Goal: Information Seeking & Learning: Learn about a topic

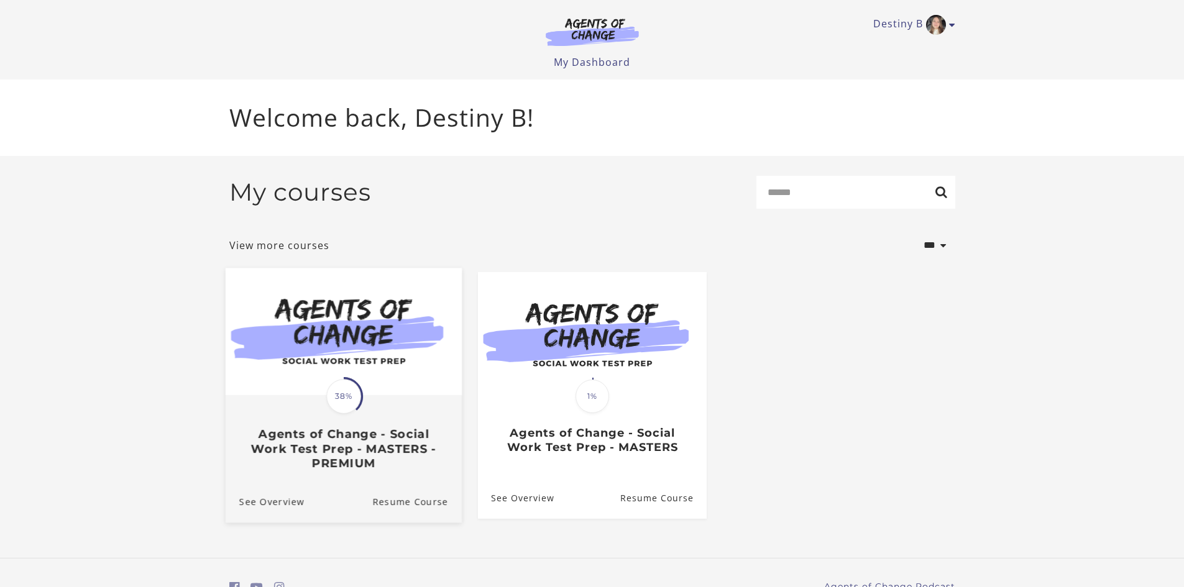
click at [372, 402] on div "Translation missing: en.liquid.partials.dashboard_course_card.progress_descript…" at bounding box center [343, 433] width 236 height 74
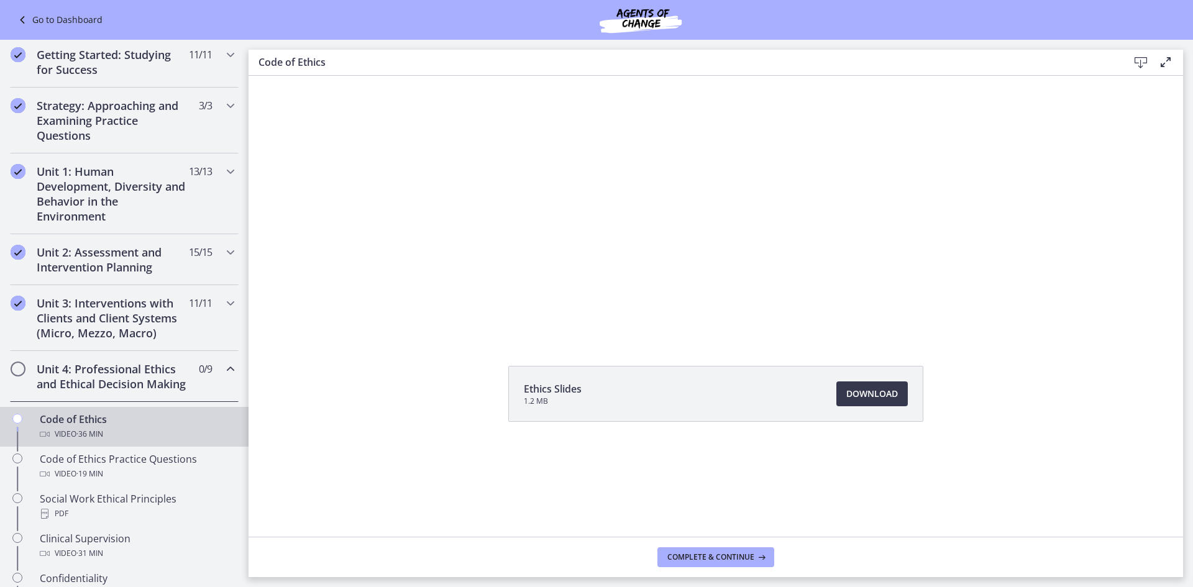
scroll to position [374, 0]
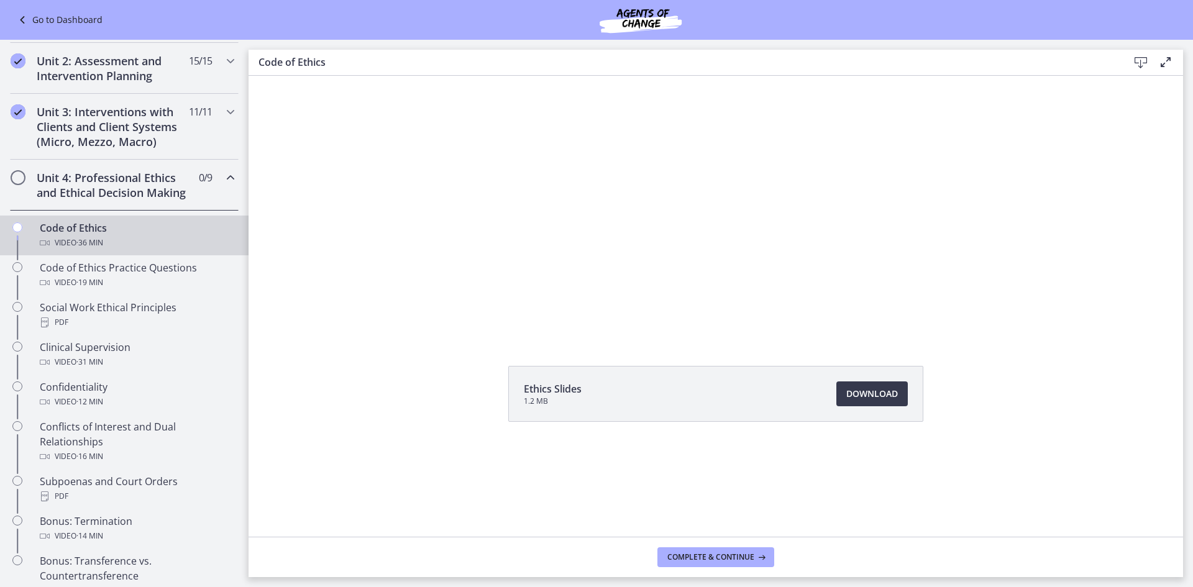
click at [601, 194] on div at bounding box center [715, 207] width 585 height 366
